Goal: Navigation & Orientation: Understand site structure

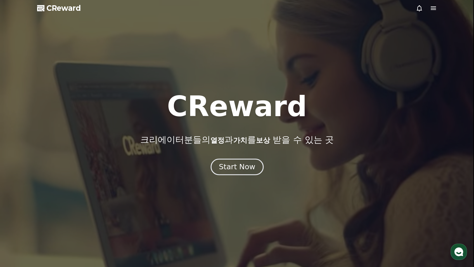
click at [247, 170] on div "Start Now" at bounding box center [237, 167] width 36 height 10
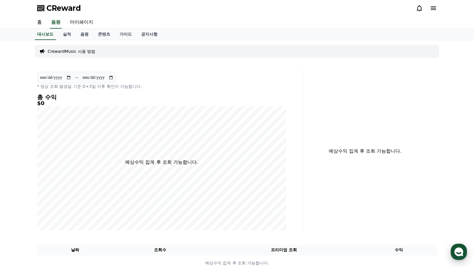
click at [464, 253] on div "button" at bounding box center [458, 252] width 16 height 16
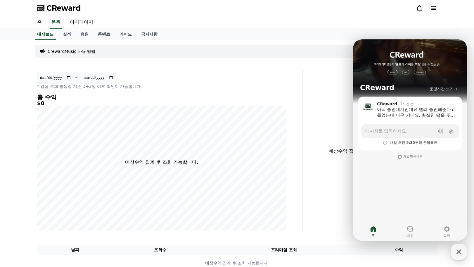
click at [301, 204] on div "**********" at bounding box center [169, 151] width 268 height 164
drag, startPoint x: 460, startPoint y: 252, endPoint x: 450, endPoint y: 246, distance: 12.1
click at [460, 252] on icon "button" at bounding box center [458, 252] width 11 height 11
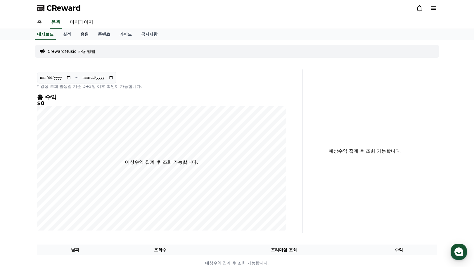
click at [84, 35] on link "음원" at bounding box center [85, 34] width 18 height 11
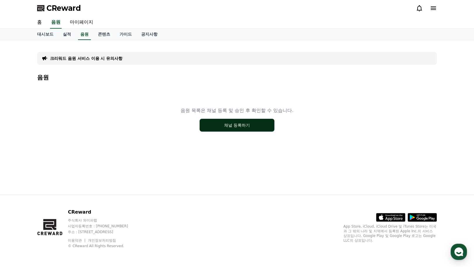
click at [243, 127] on button "채널 등록하기" at bounding box center [236, 125] width 75 height 13
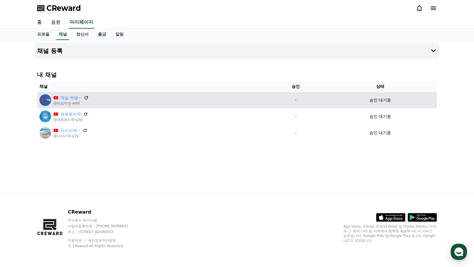
click at [84, 98] on icon at bounding box center [86, 97] width 5 height 5
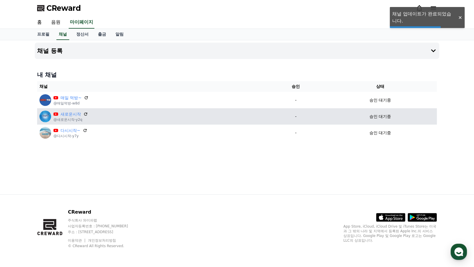
click at [83, 114] on div "새로운시작" at bounding box center [70, 114] width 34 height 6
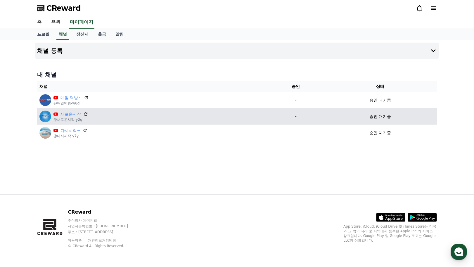
click at [86, 115] on icon at bounding box center [86, 114] width 4 height 4
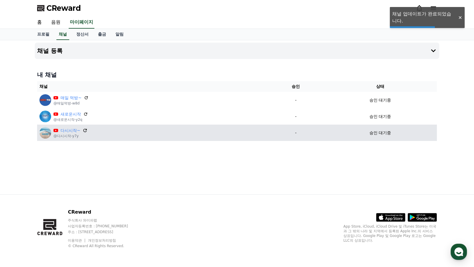
click at [83, 128] on icon at bounding box center [84, 130] width 5 height 5
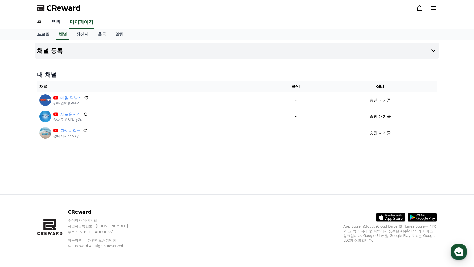
click at [53, 20] on link "음원" at bounding box center [55, 22] width 19 height 12
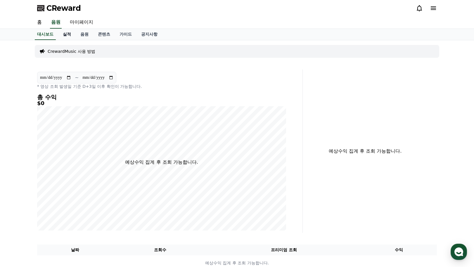
click at [69, 33] on link "실적" at bounding box center [67, 34] width 18 height 11
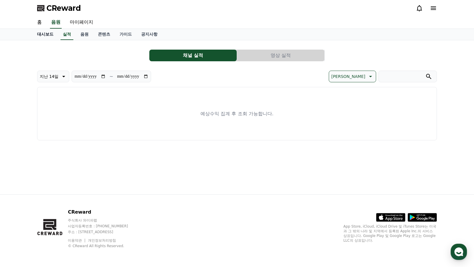
click at [45, 34] on link "대시보드" at bounding box center [45, 34] width 26 height 11
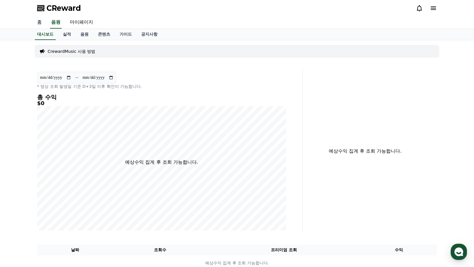
click at [39, 24] on link "홈" at bounding box center [39, 22] width 14 height 12
